Goal: Information Seeking & Learning: Learn about a topic

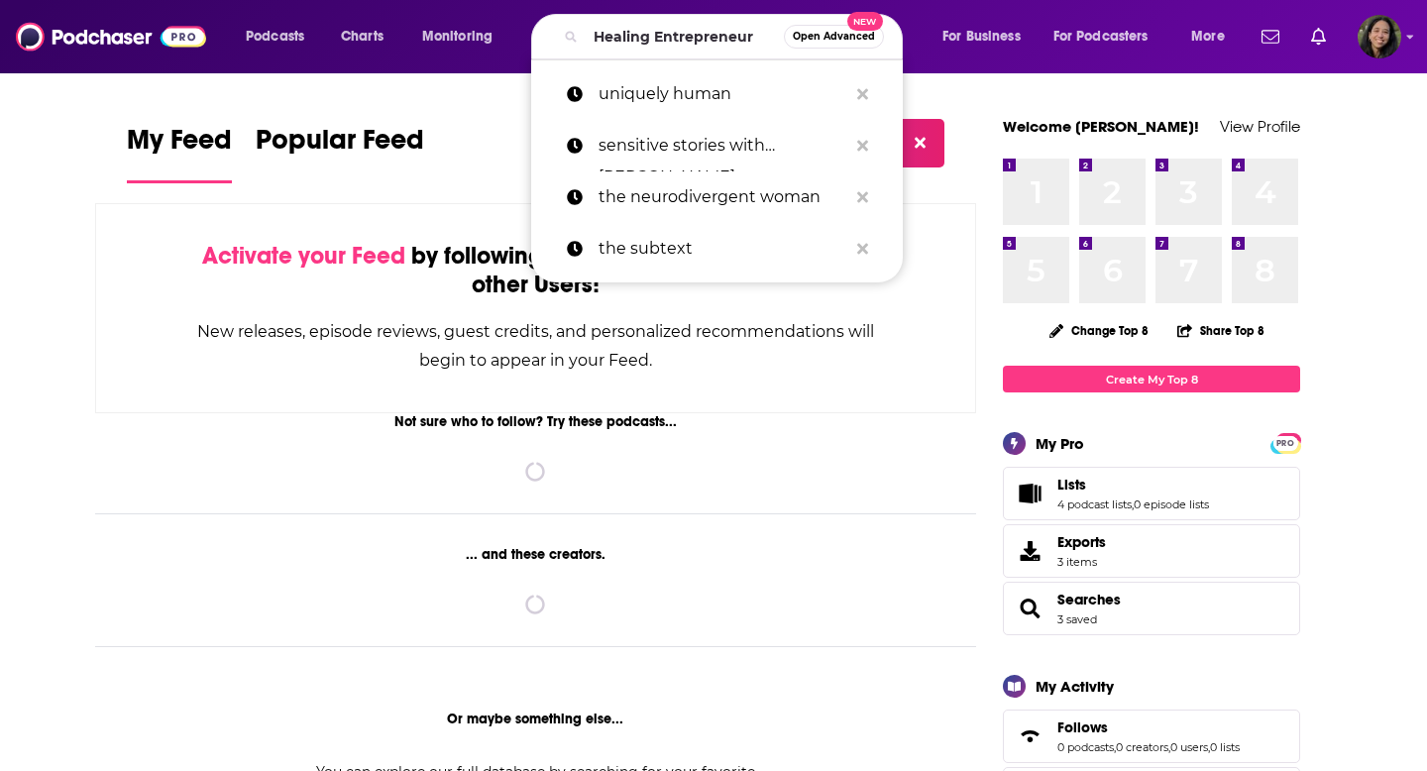
scroll to position [0, 17]
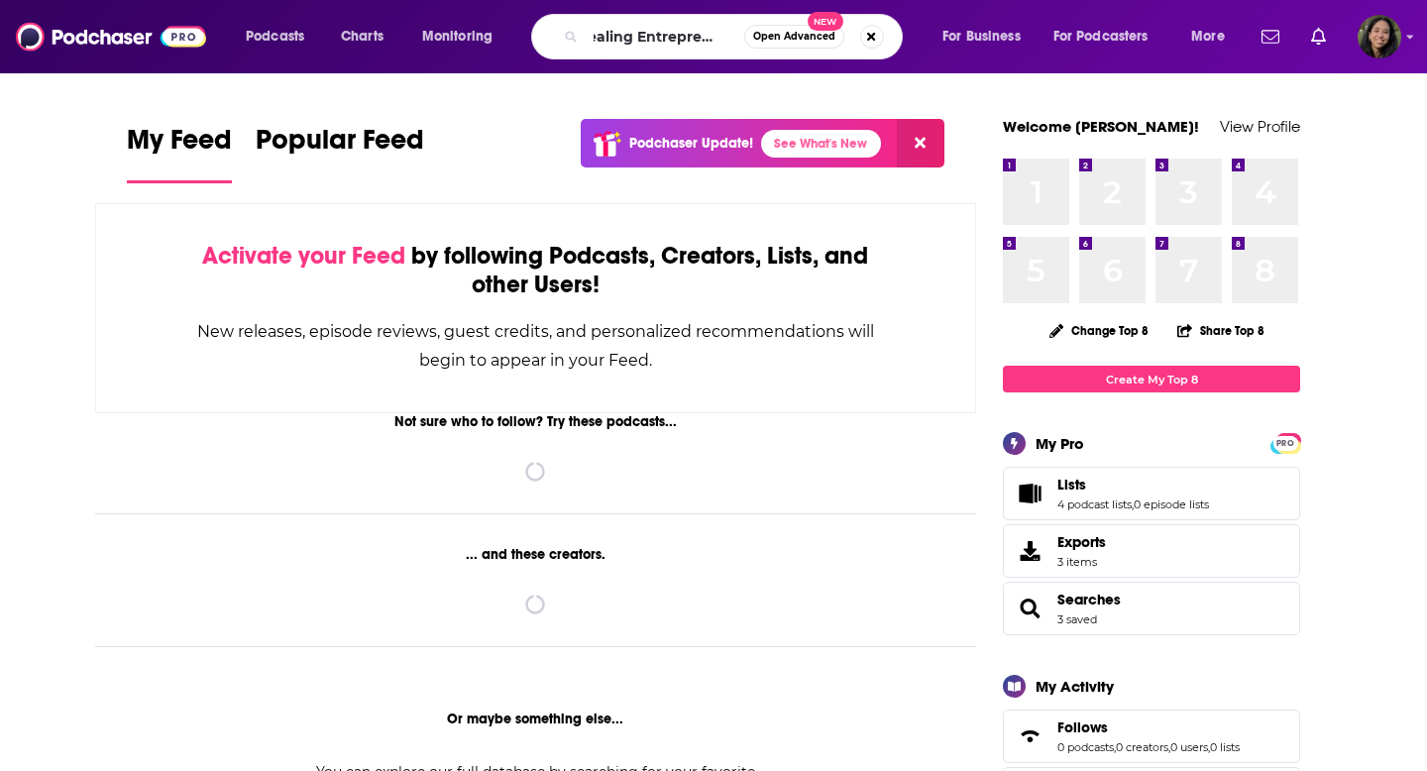
type input "Healing Entrepreneur"
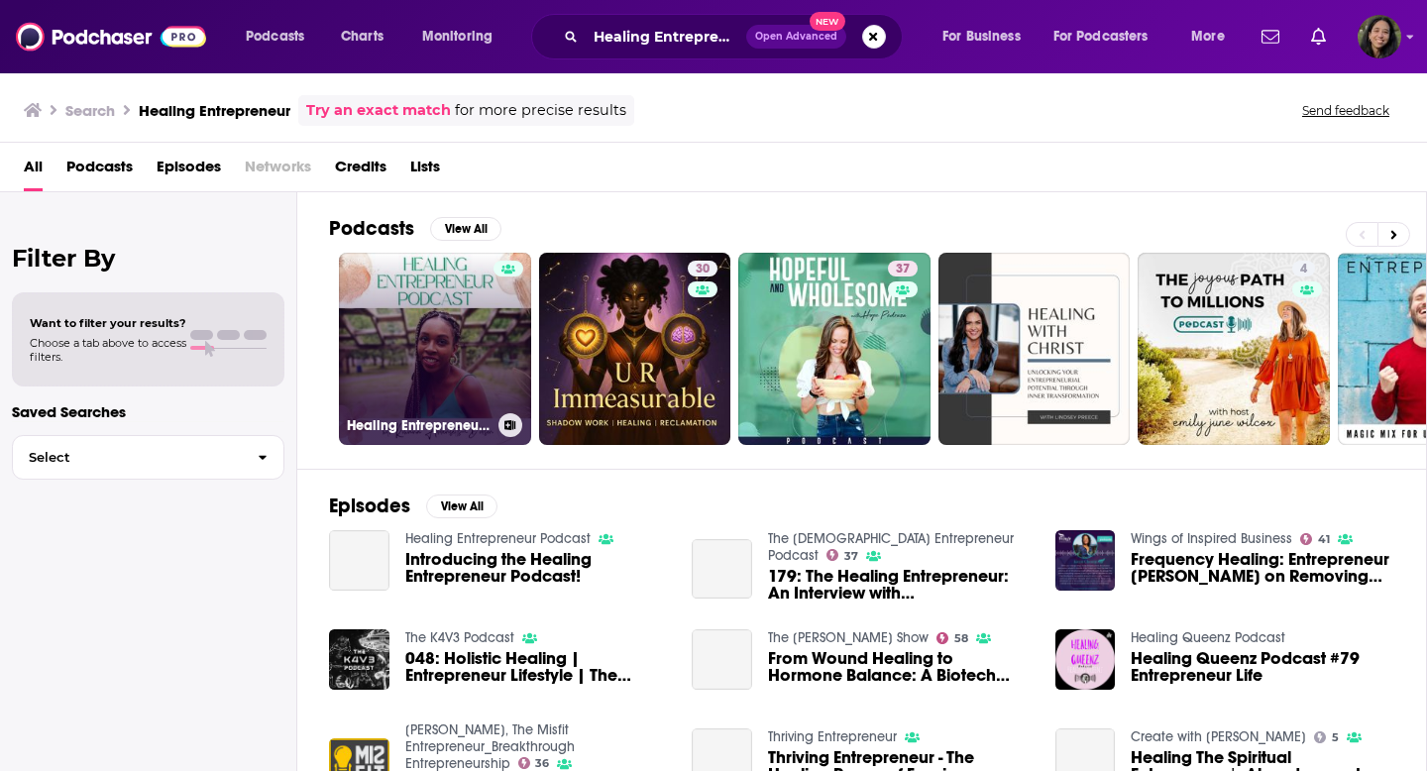
click at [459, 305] on link "Healing Entrepreneur Podcast" at bounding box center [435, 349] width 192 height 192
